Goal: Task Accomplishment & Management: Complete application form

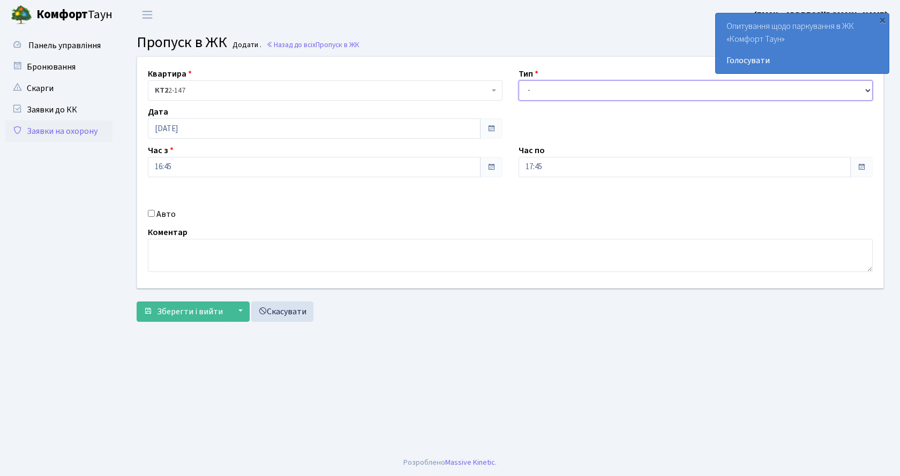
click at [557, 92] on select "- Доставка Таксі Гості Сервіс" at bounding box center [695, 90] width 355 height 20
select select "2"
click at [518, 80] on select "- Доставка Таксі Гості Сервіс" at bounding box center [695, 90] width 355 height 20
click at [152, 214] on input "Авто" at bounding box center [151, 213] width 7 height 7
checkbox input "true"
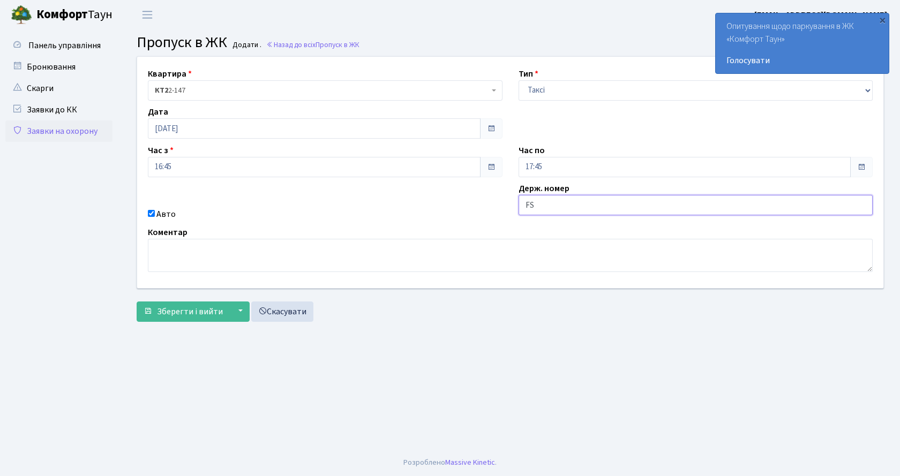
type input "F"
type input "АІ7845КН"
click at [212, 307] on span "Зберегти і вийти" at bounding box center [190, 312] width 66 height 12
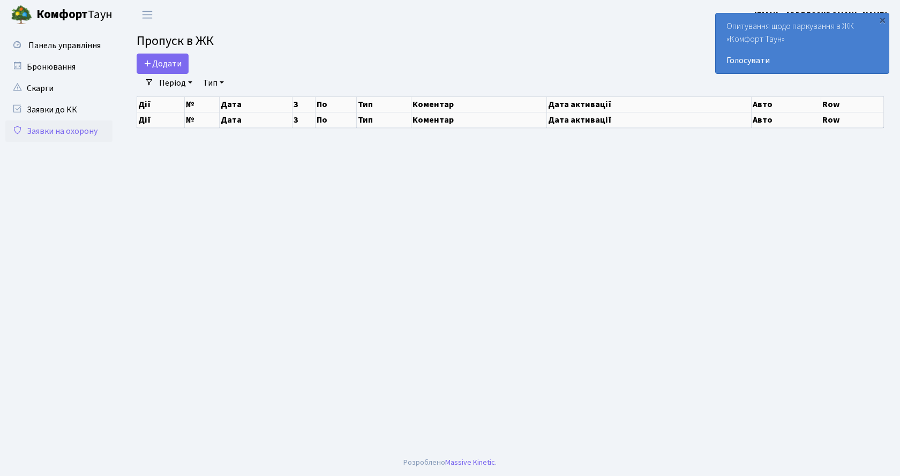
select select "25"
